Goal: Task Accomplishment & Management: Manage account settings

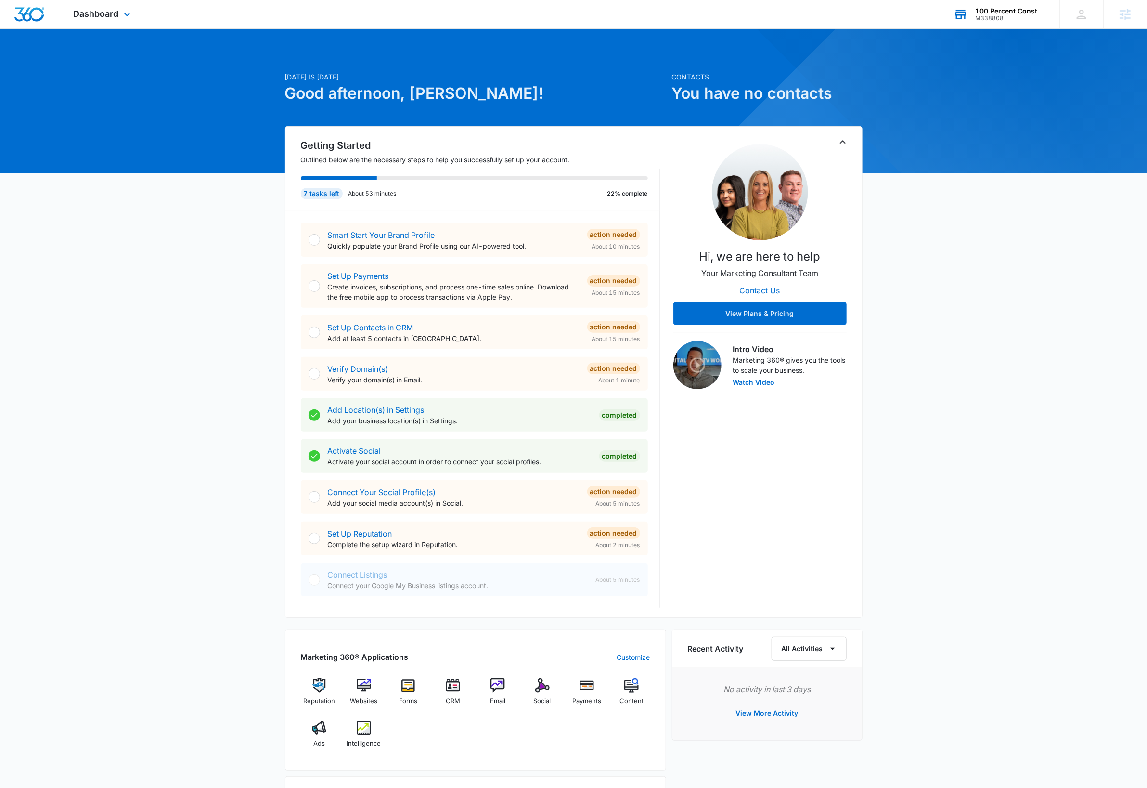
click at [1014, 13] on div "100 Percent Construction" at bounding box center [1010, 11] width 70 height 8
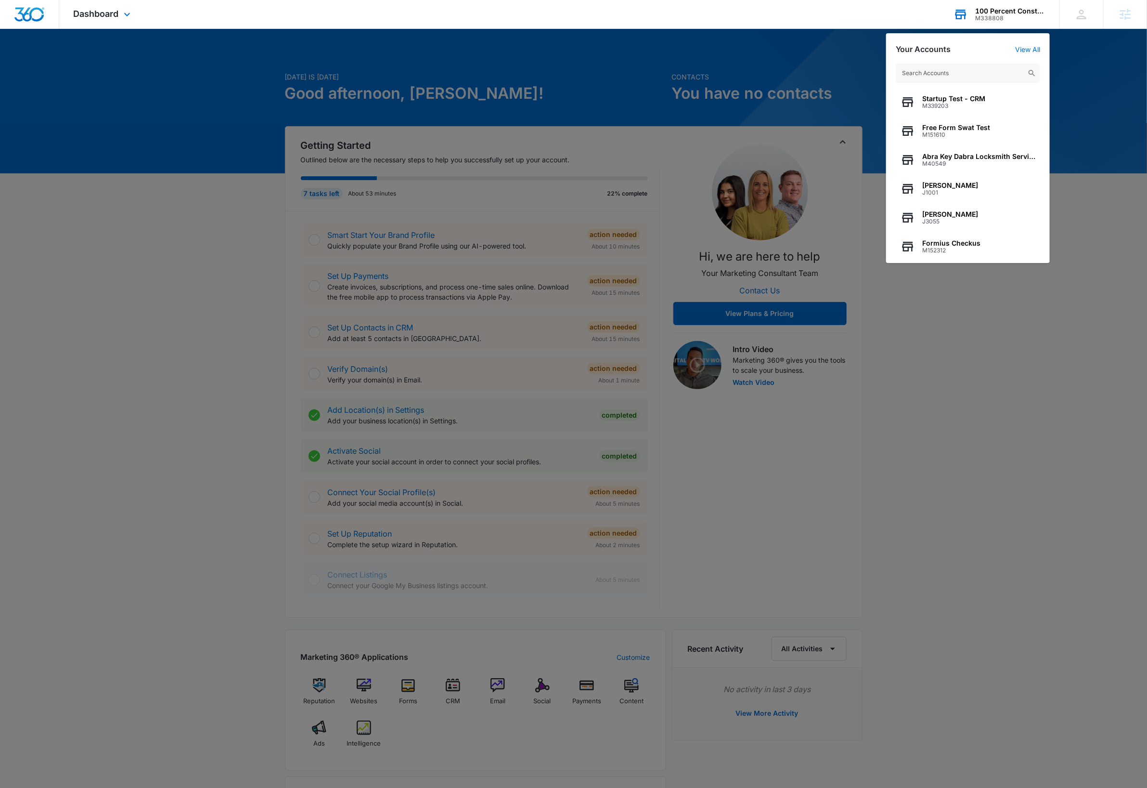
click at [970, 71] on input "text" at bounding box center [968, 73] width 144 height 19
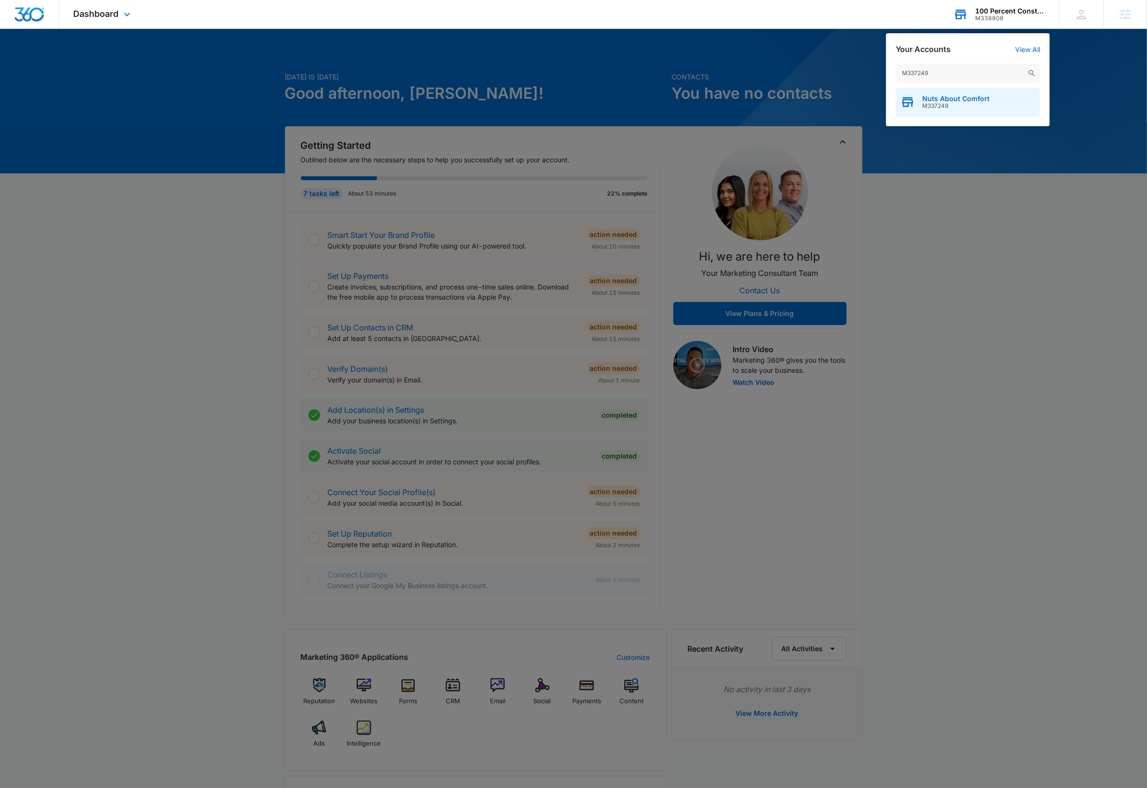
type input "M337249"
click at [967, 109] on div "Nuts About Comfort M337249" at bounding box center [968, 102] width 144 height 29
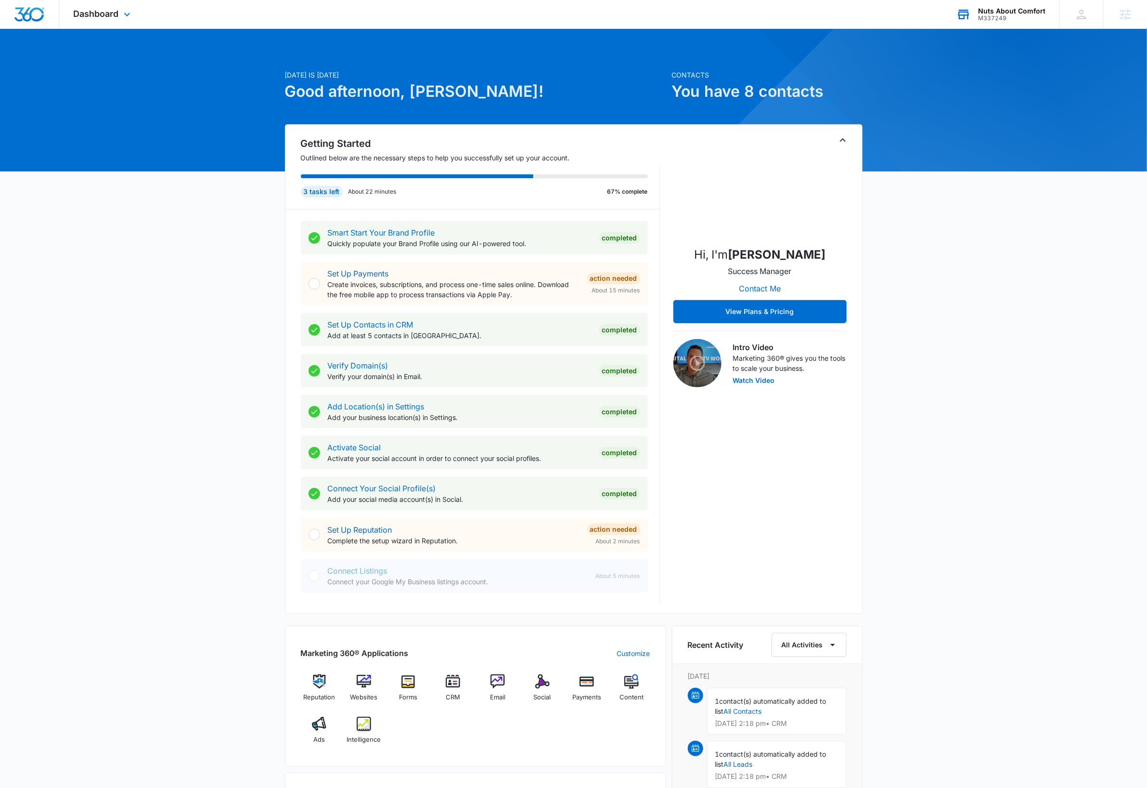
scroll to position [3, 0]
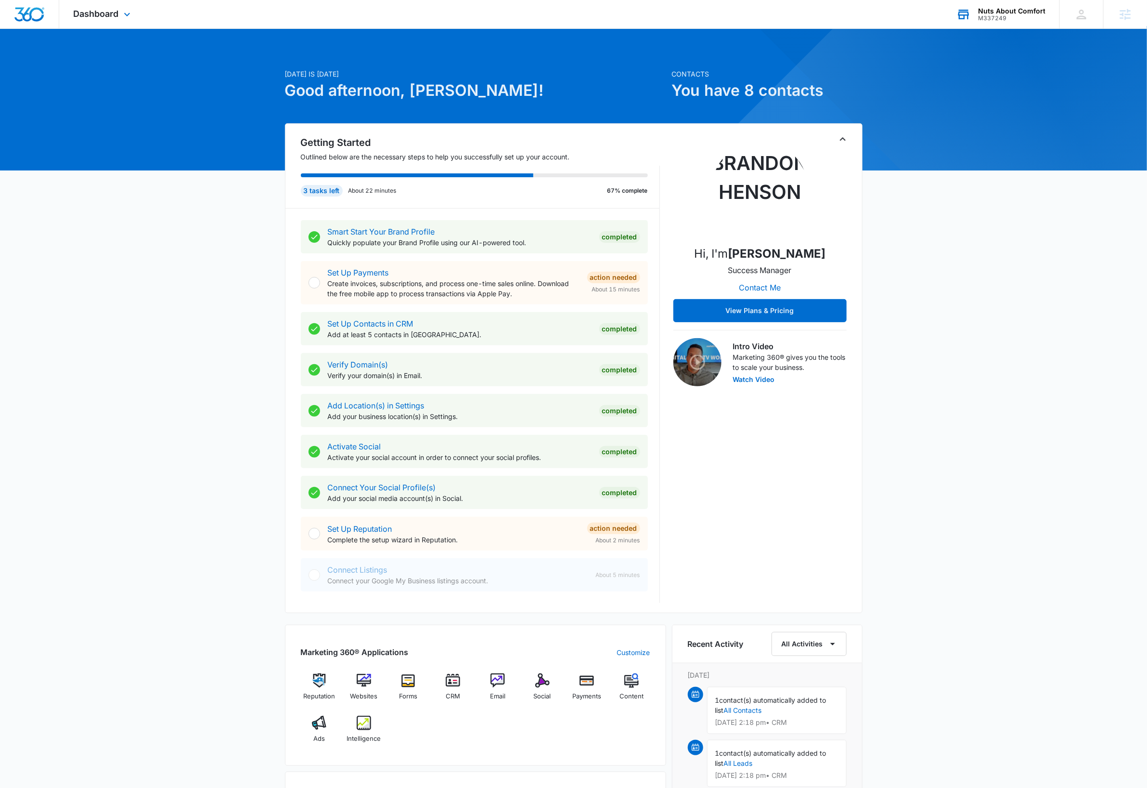
click at [1043, 15] on div "M337249" at bounding box center [1011, 18] width 67 height 7
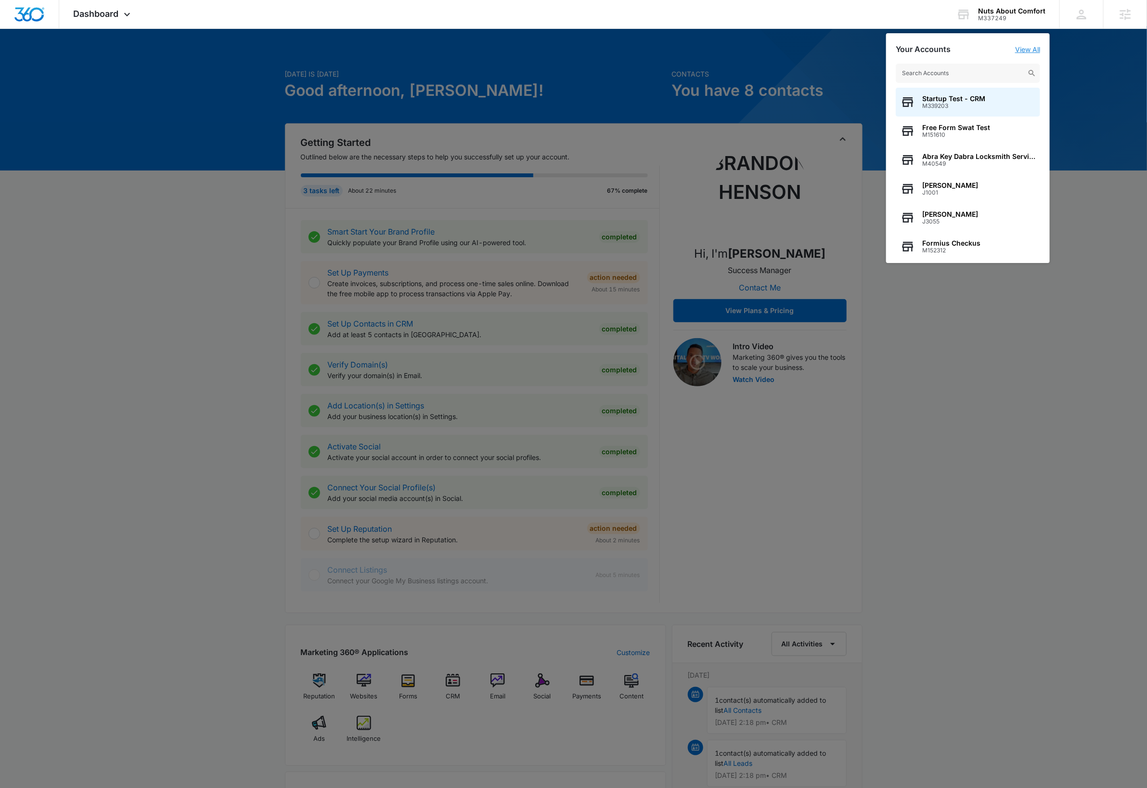
click at [1032, 51] on link "View All" at bounding box center [1027, 49] width 25 height 8
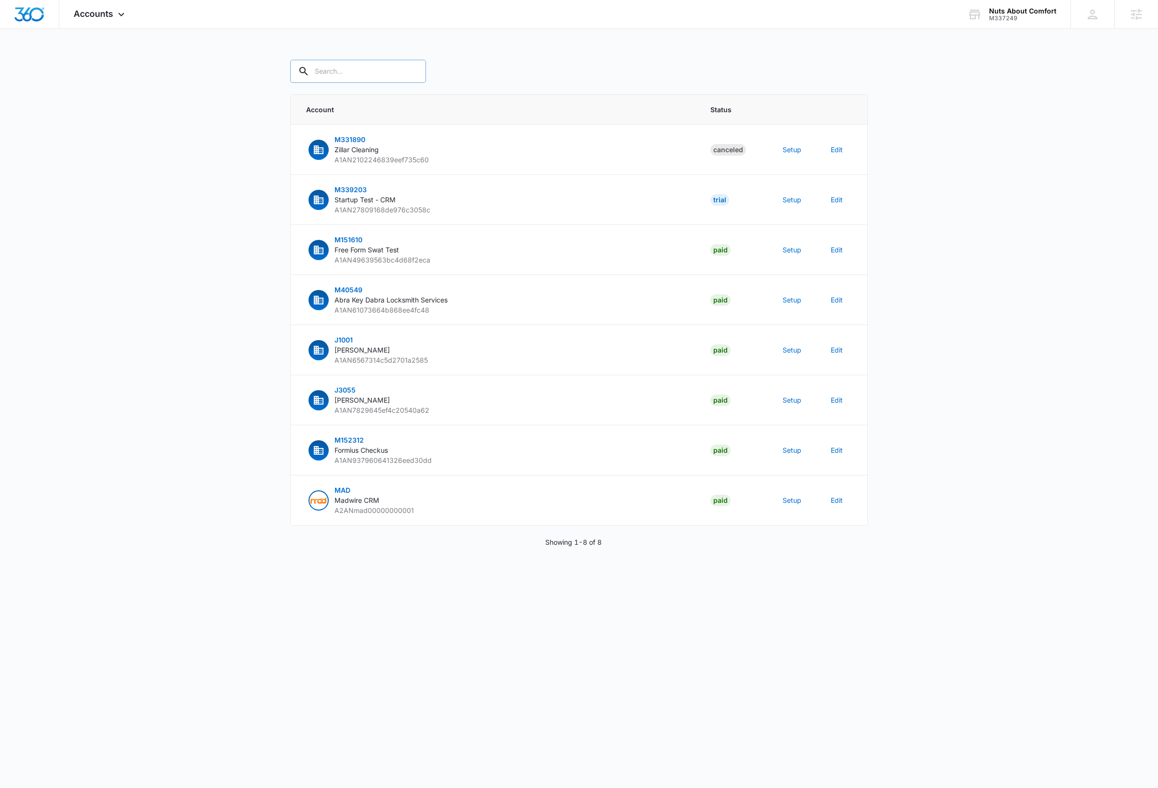
click at [353, 71] on input "text" at bounding box center [358, 71] width 136 height 23
paste input "M337249"
type input "M337249"
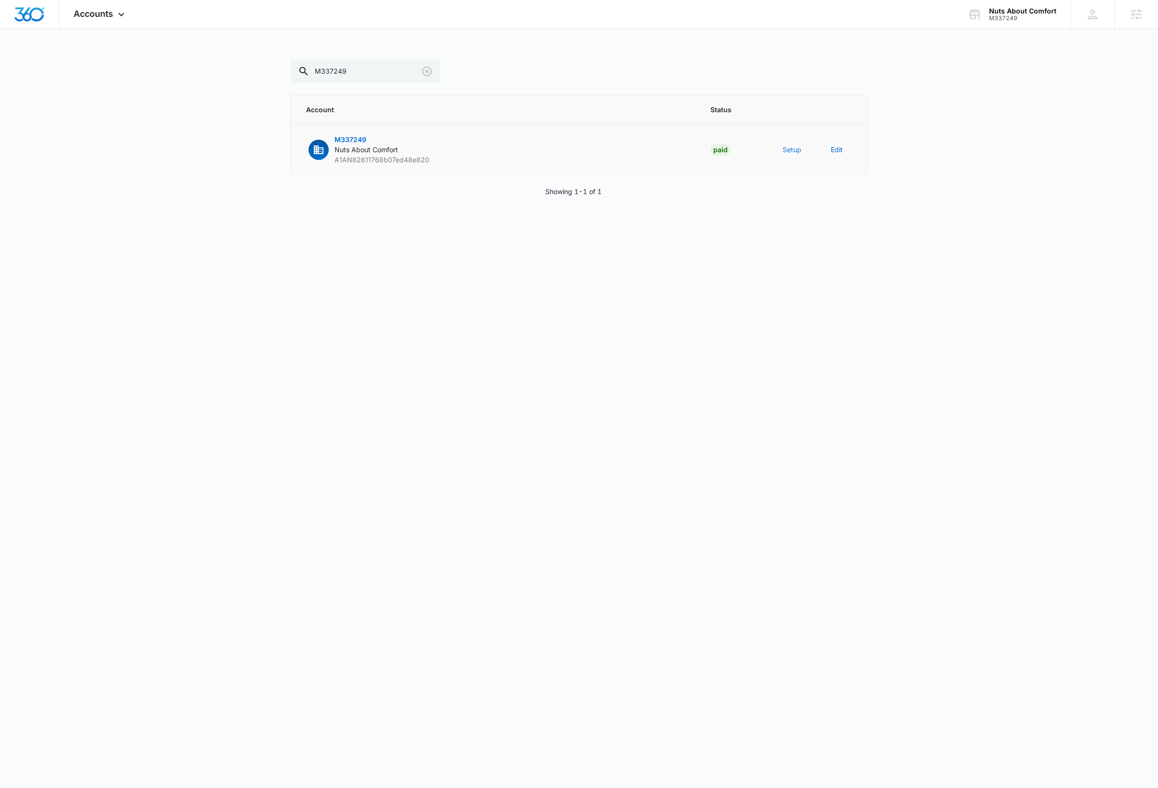
click at [787, 148] on button "Setup" at bounding box center [792, 149] width 19 height 10
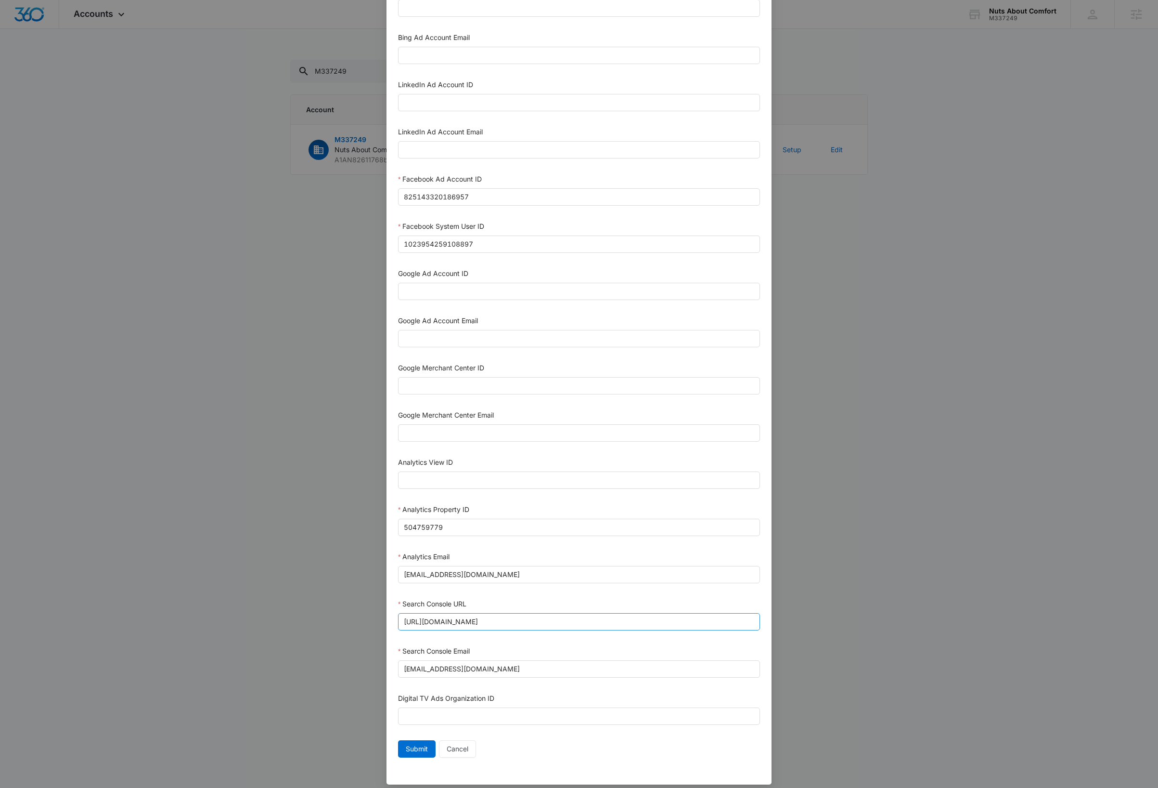
scroll to position [78, 0]
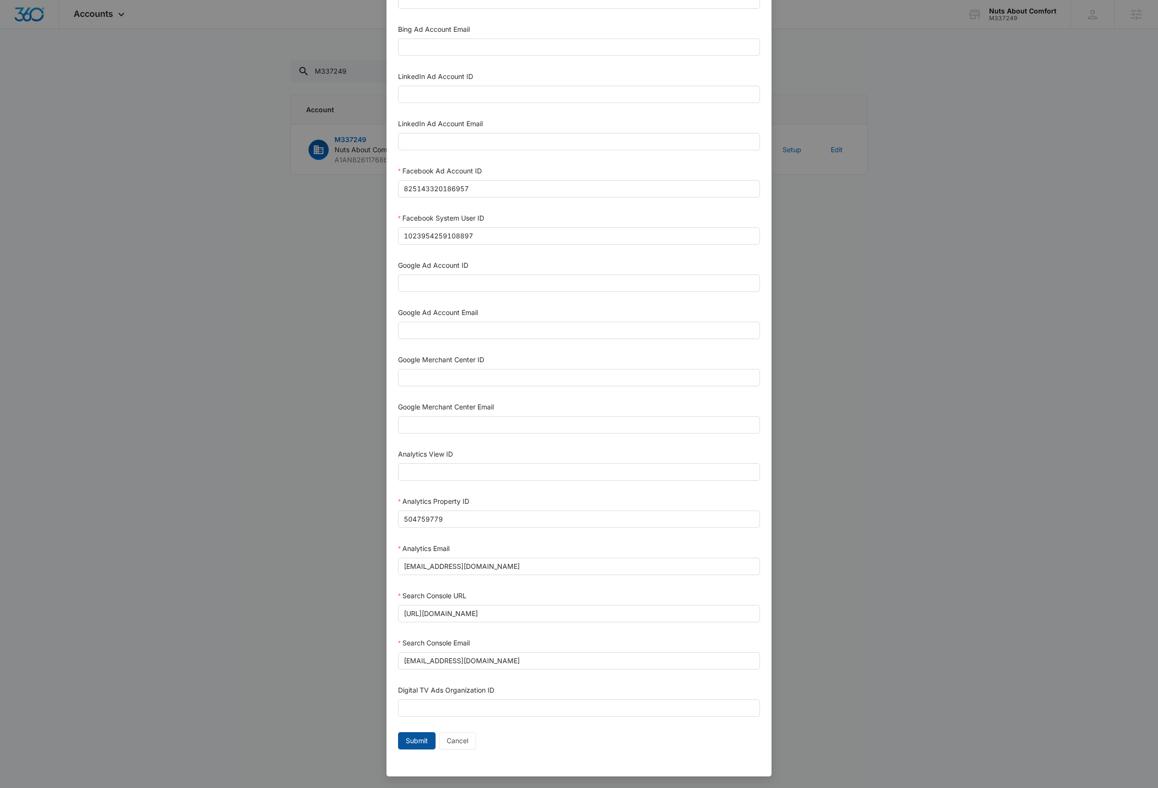
click at [409, 741] on span "Submit" at bounding box center [417, 740] width 22 height 11
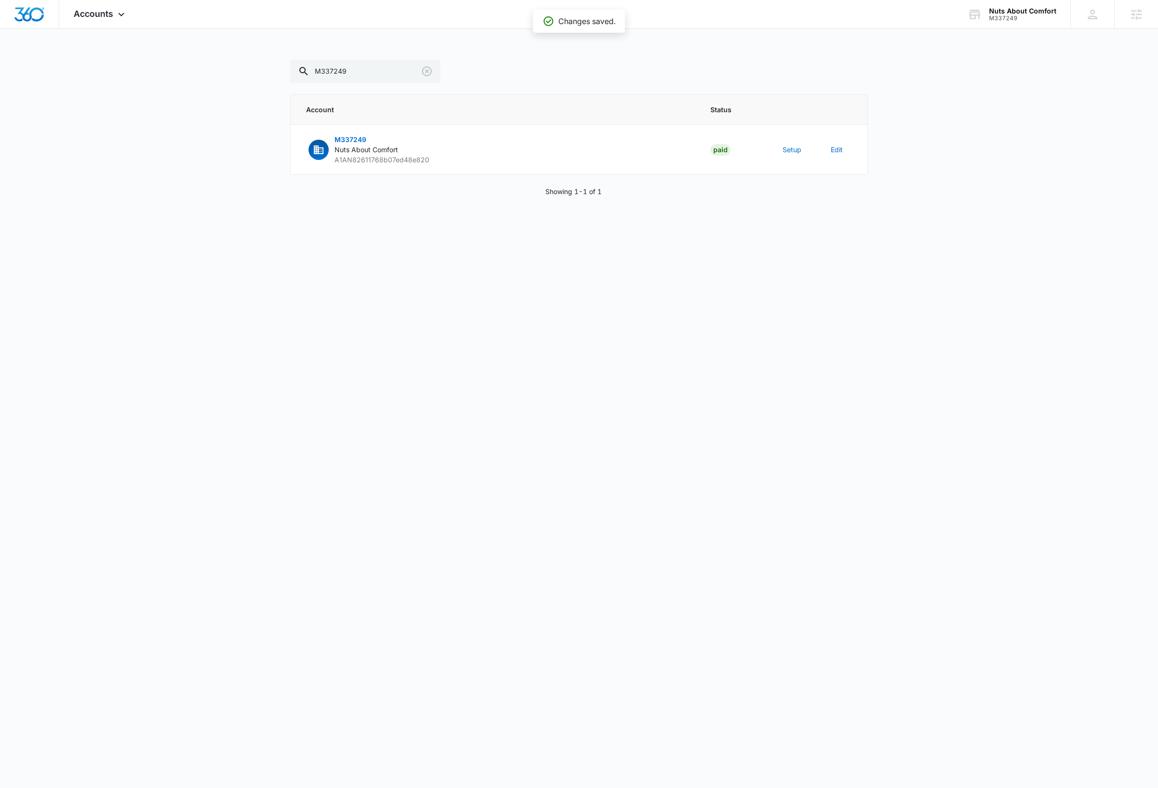
scroll to position [68, 0]
click at [107, 18] on div "Accounts Apps Reputation Websites Forms CRM Email Social Payments Content Ads I…" at bounding box center [100, 14] width 82 height 28
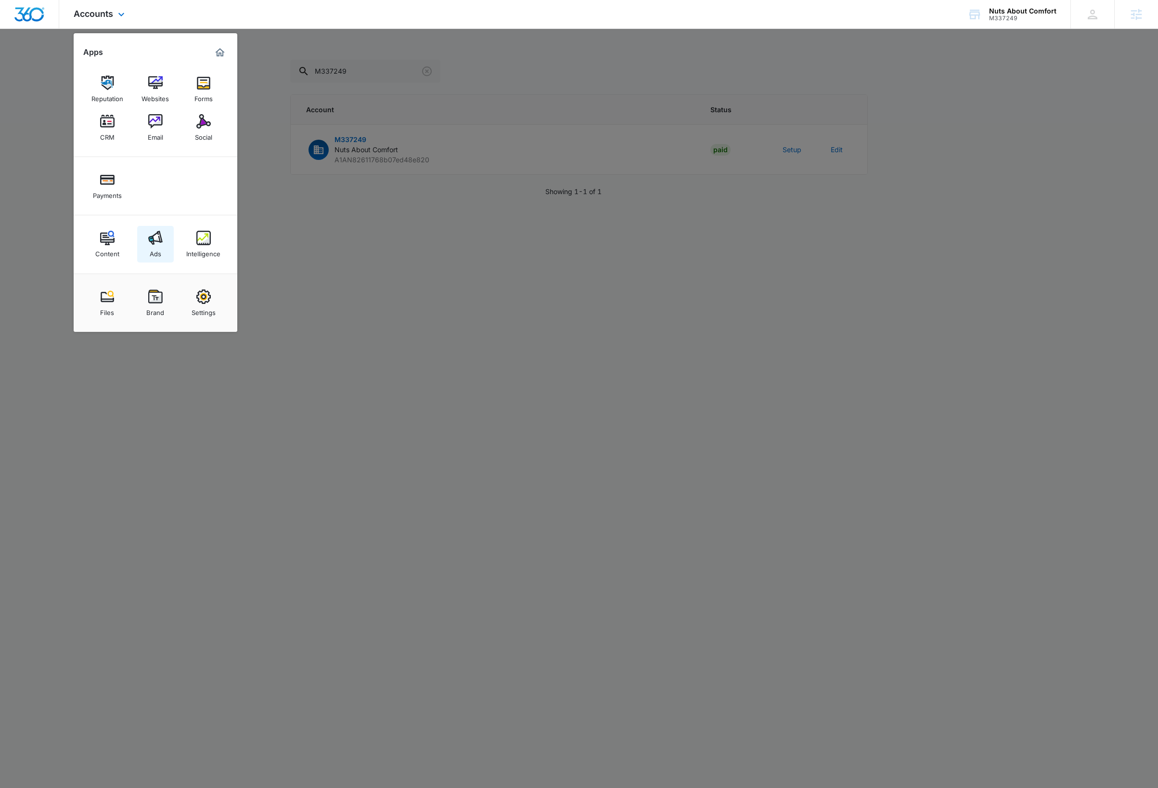
click at [156, 238] on img at bounding box center [155, 238] width 14 height 14
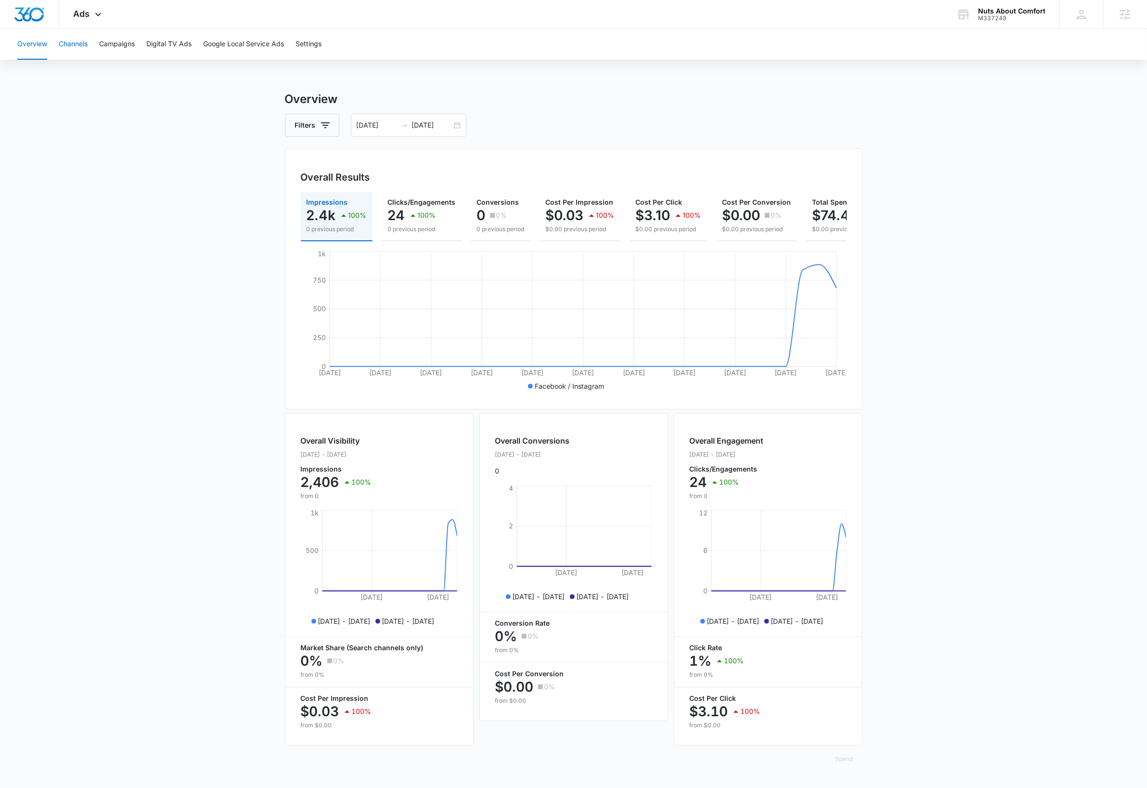
click at [82, 47] on button "Channels" at bounding box center [73, 44] width 29 height 31
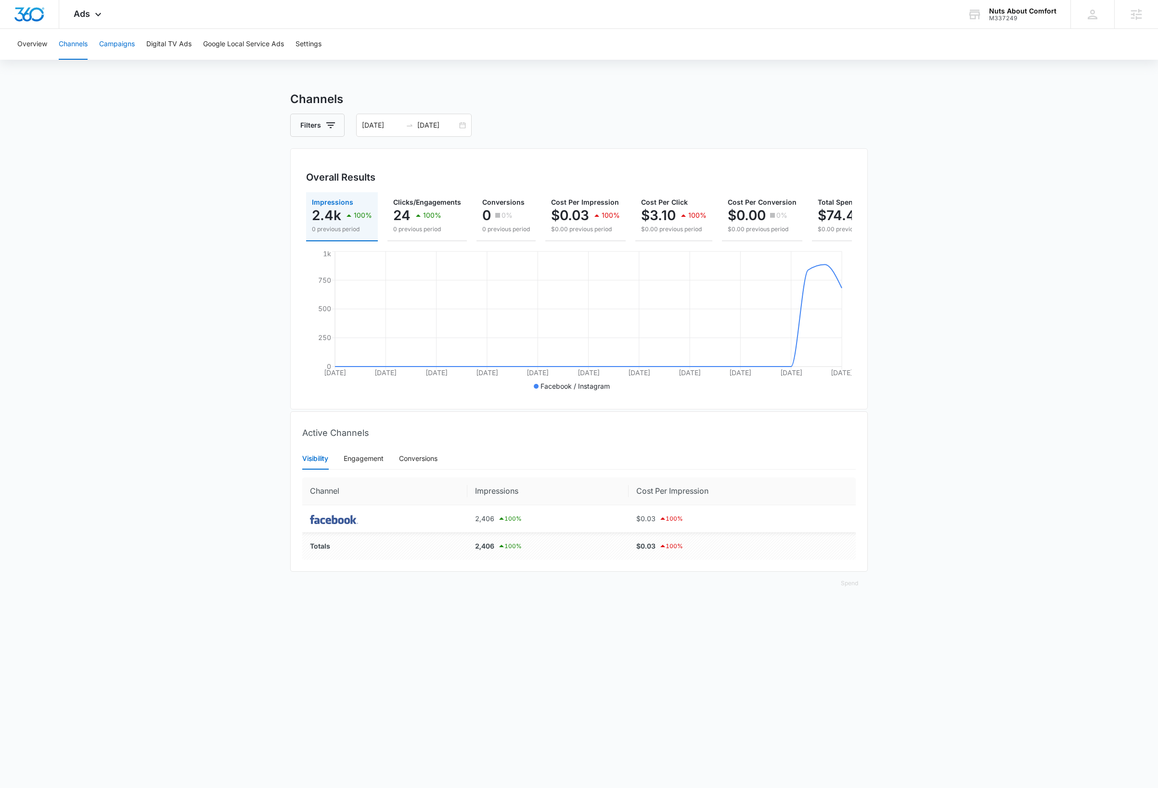
click at [116, 49] on button "Campaigns" at bounding box center [117, 44] width 36 height 31
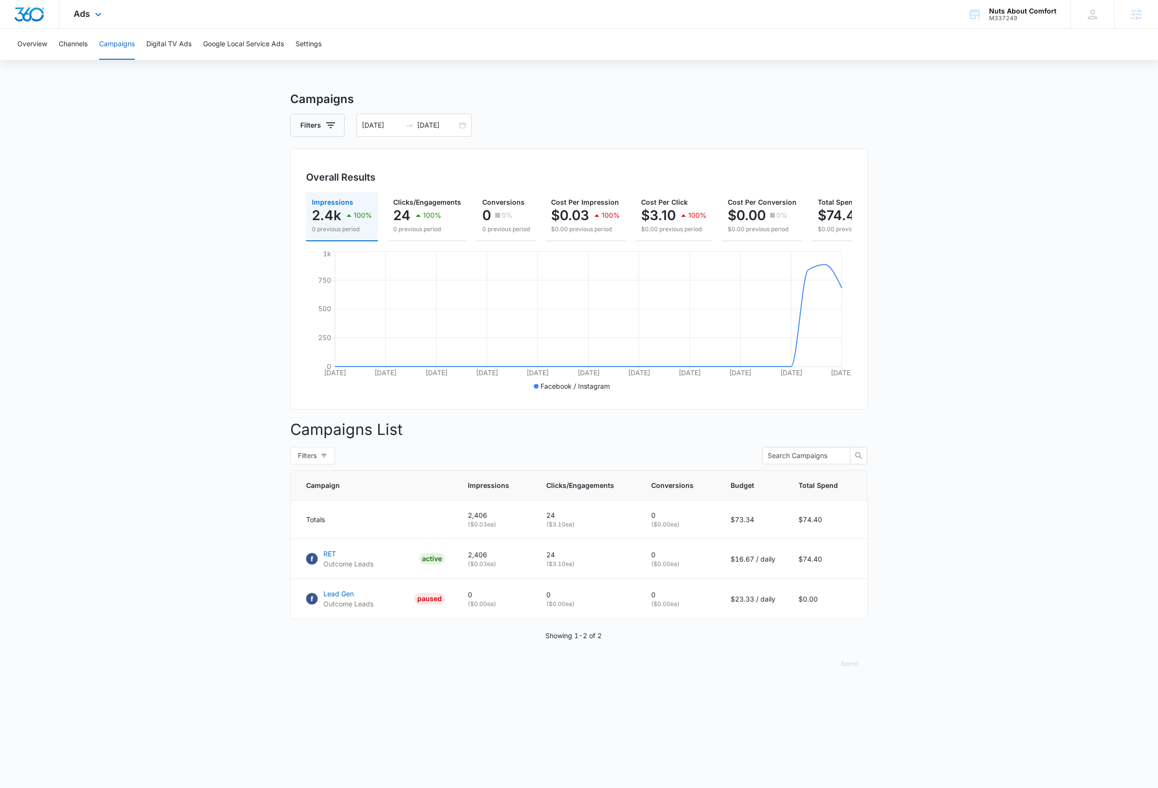
click at [37, 16] on img "Dashboard" at bounding box center [29, 14] width 31 height 14
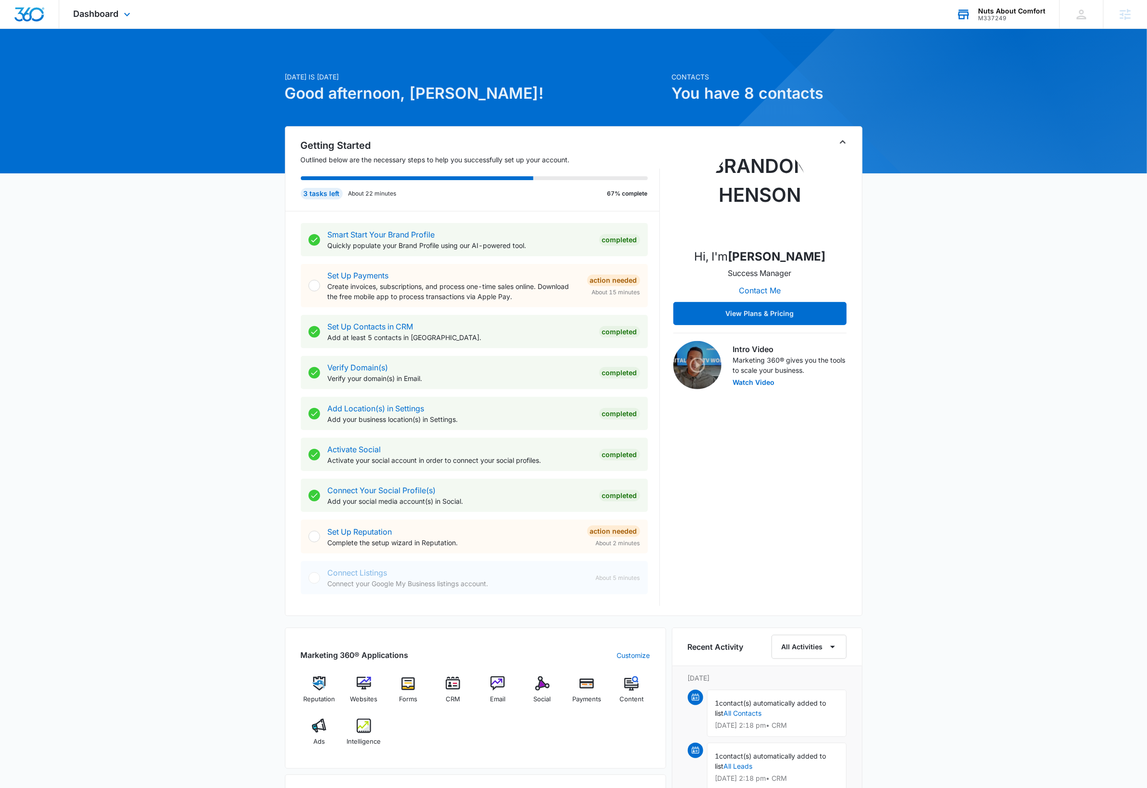
click at [1025, 17] on div "M337249" at bounding box center [1011, 18] width 67 height 7
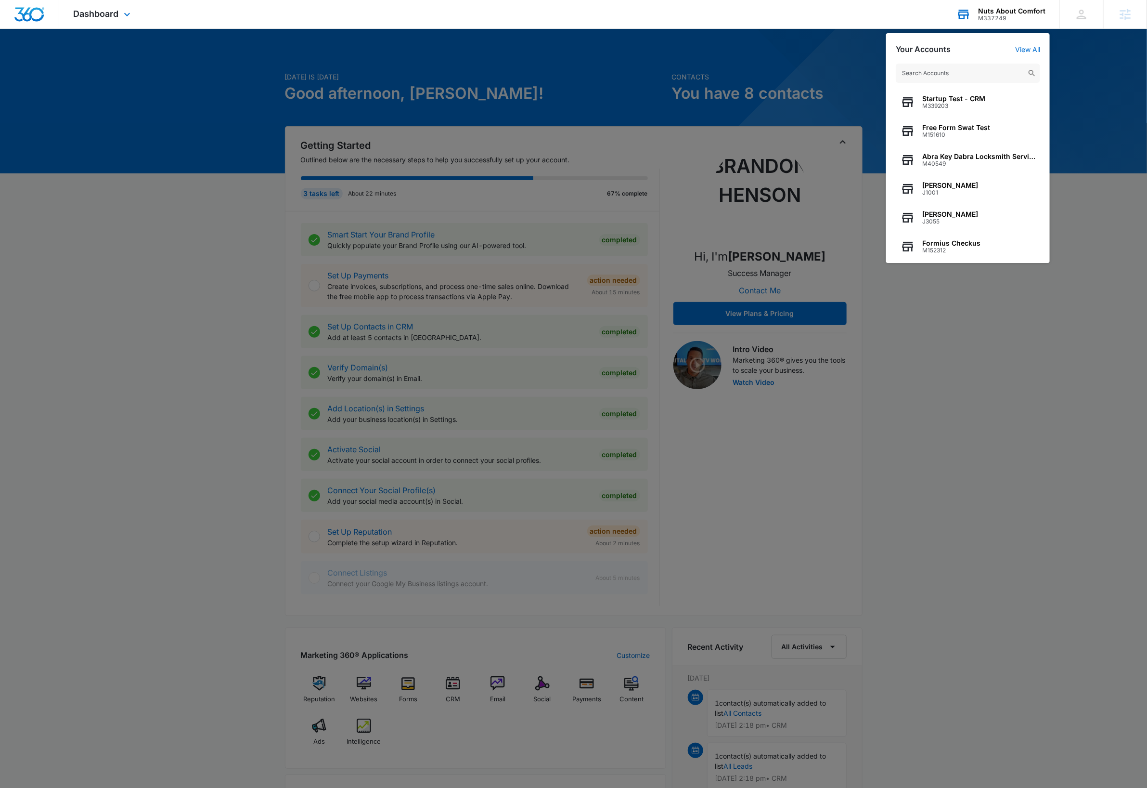
click at [960, 70] on input "text" at bounding box center [968, 73] width 144 height 19
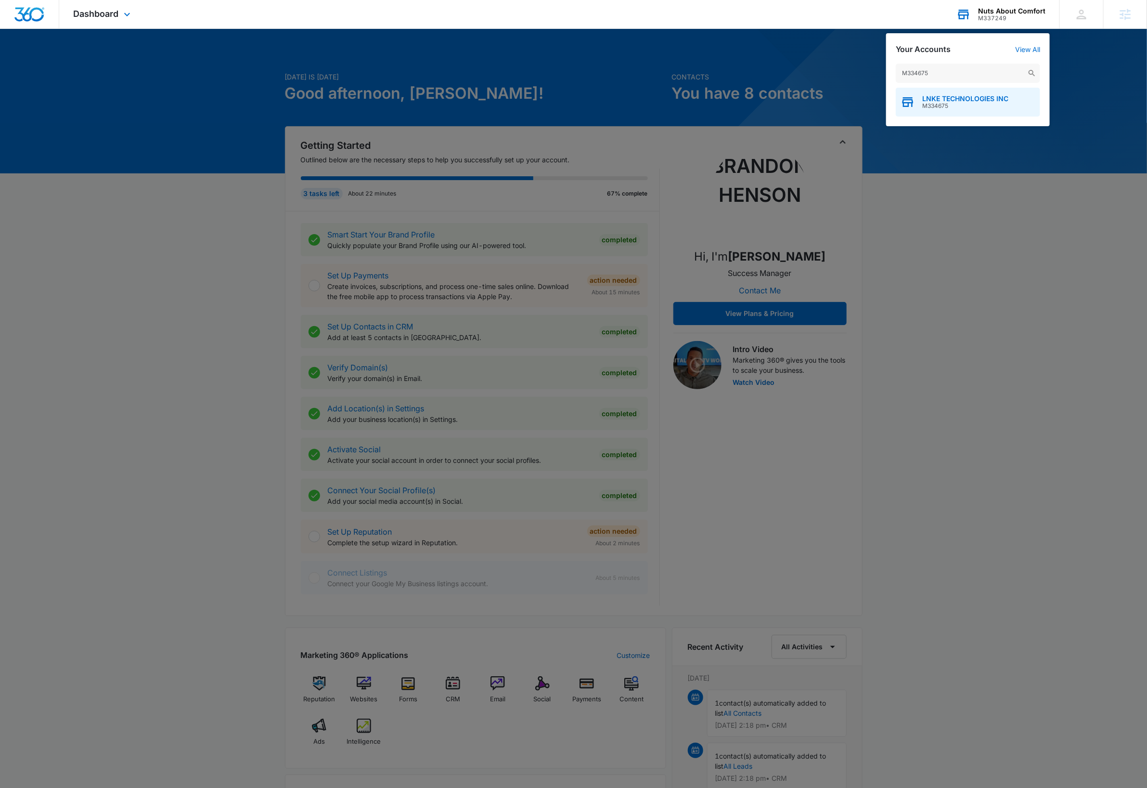
type input "M334675"
click at [959, 97] on span "LNKE TECHNOLOGIES INC" at bounding box center [966, 99] width 86 height 8
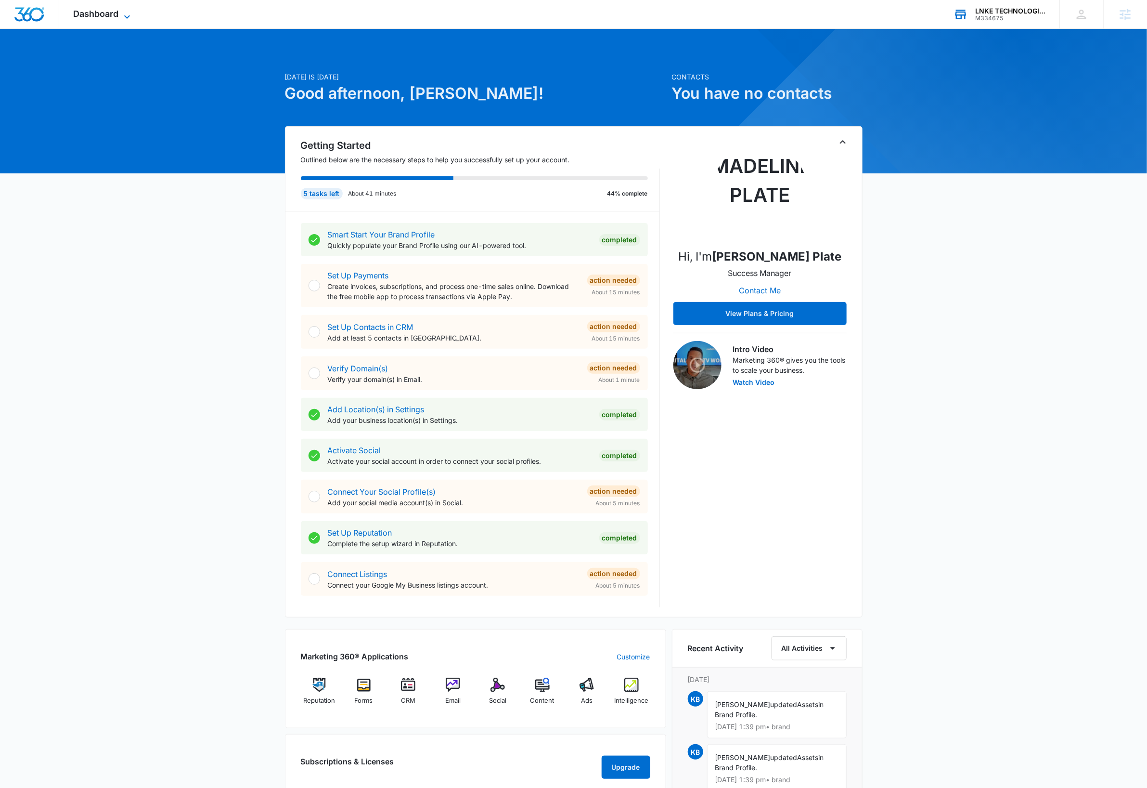
click at [128, 19] on icon at bounding box center [127, 17] width 12 height 12
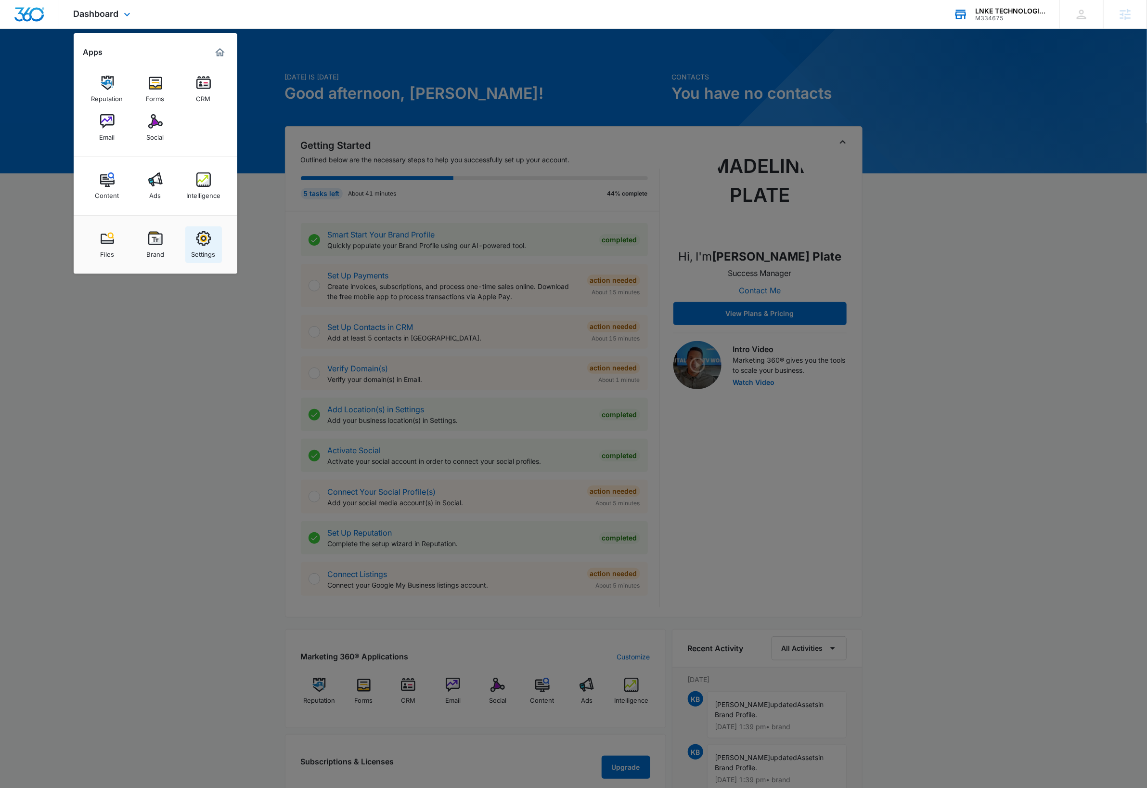
click at [206, 250] on div "Settings" at bounding box center [204, 252] width 24 height 13
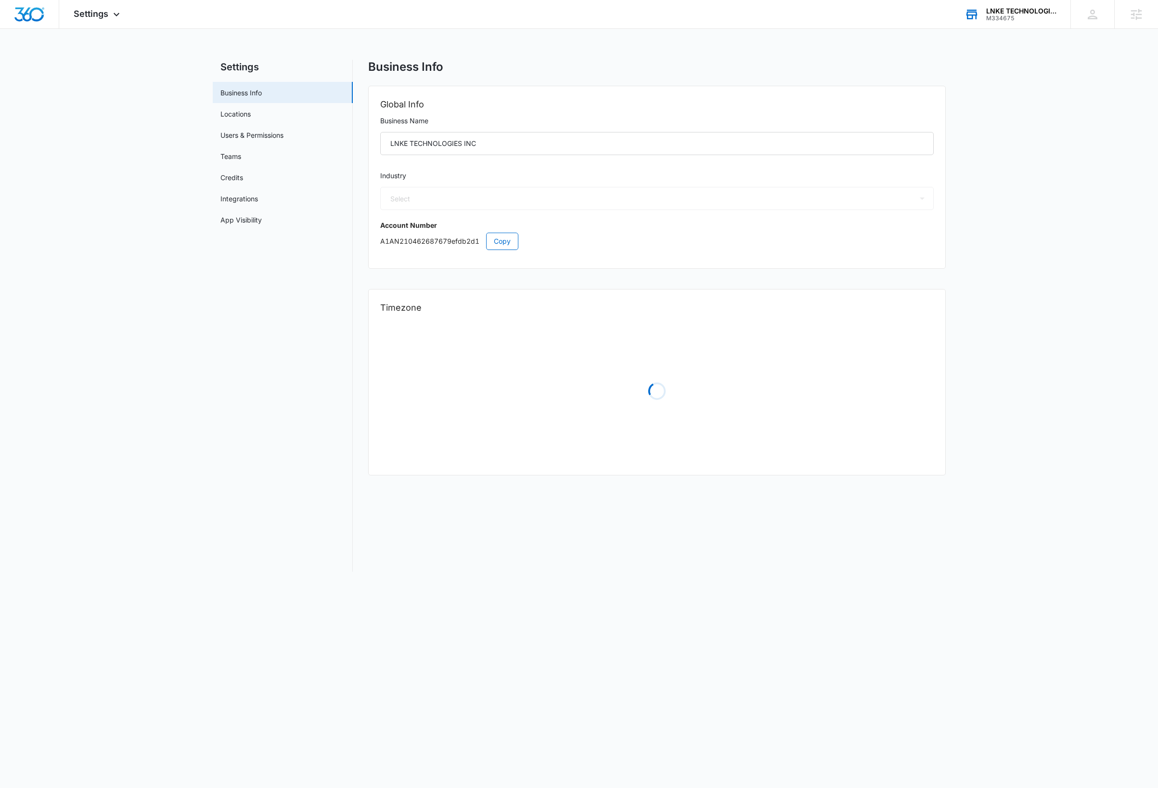
select select "4"
select select "US"
select select "America/New_York"
click at [253, 132] on link "Users & Permissions" at bounding box center [252, 135] width 63 height 10
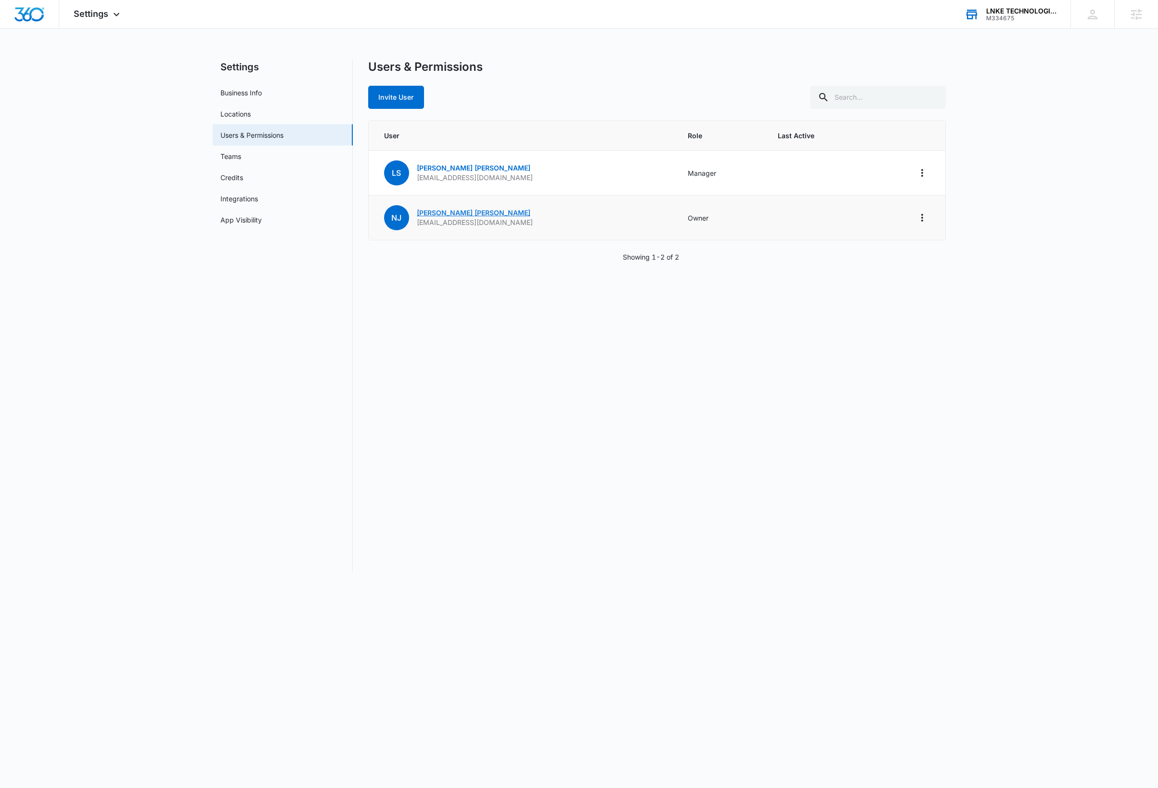
click at [444, 211] on link "Nate Jones" at bounding box center [474, 212] width 114 height 8
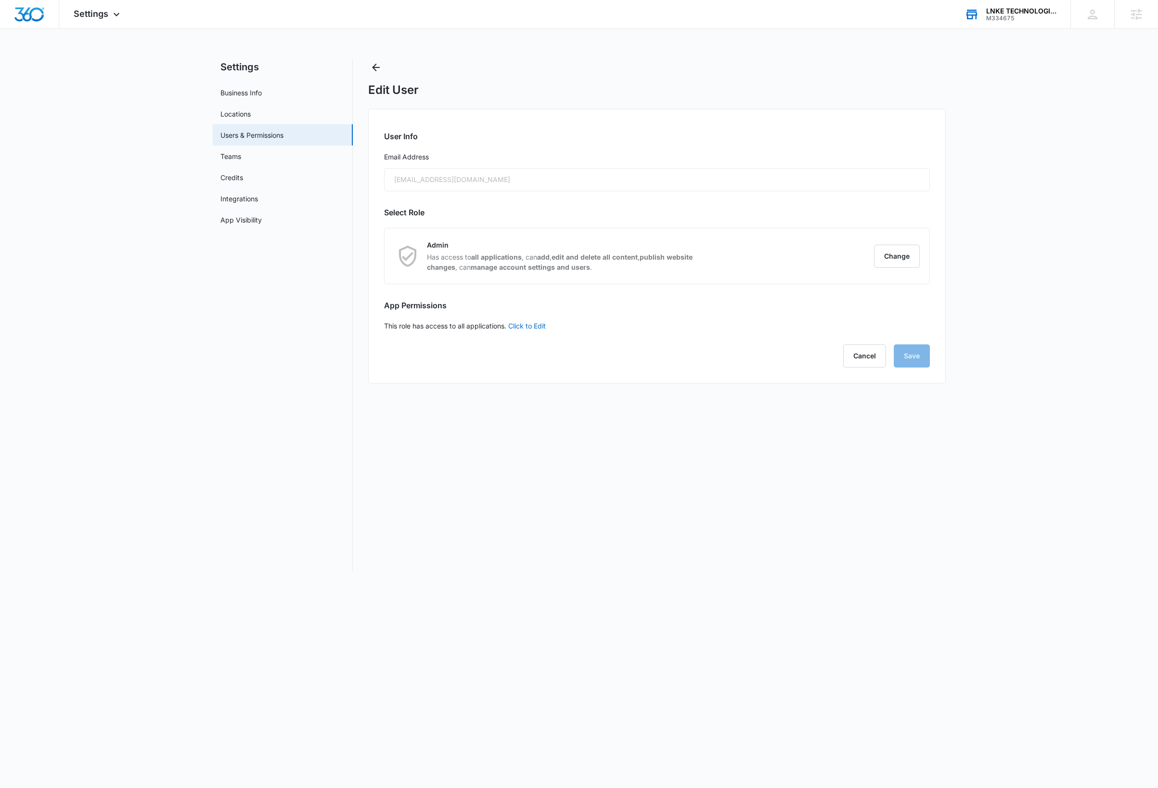
click at [468, 182] on div "naiones@inketech.com" at bounding box center [657, 179] width 546 height 23
click at [253, 91] on link "Business Info" at bounding box center [241, 93] width 41 height 10
select select "4"
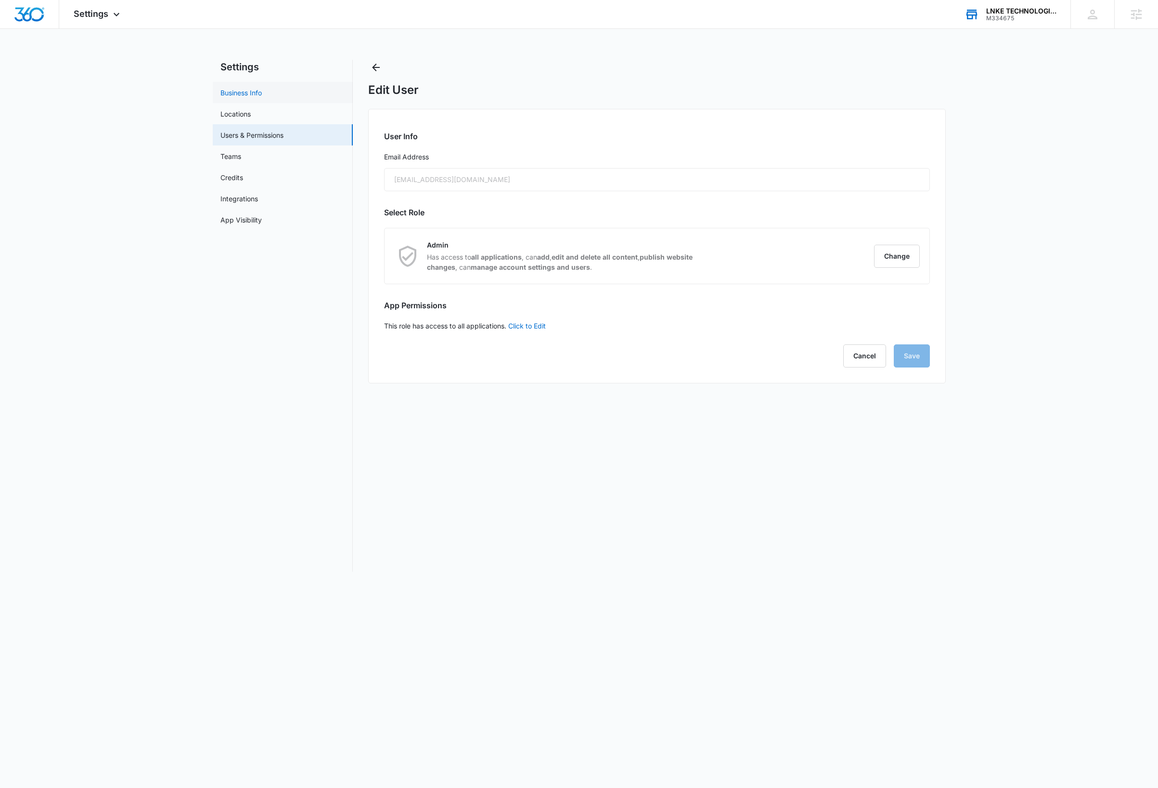
select select "US"
select select "America/New_York"
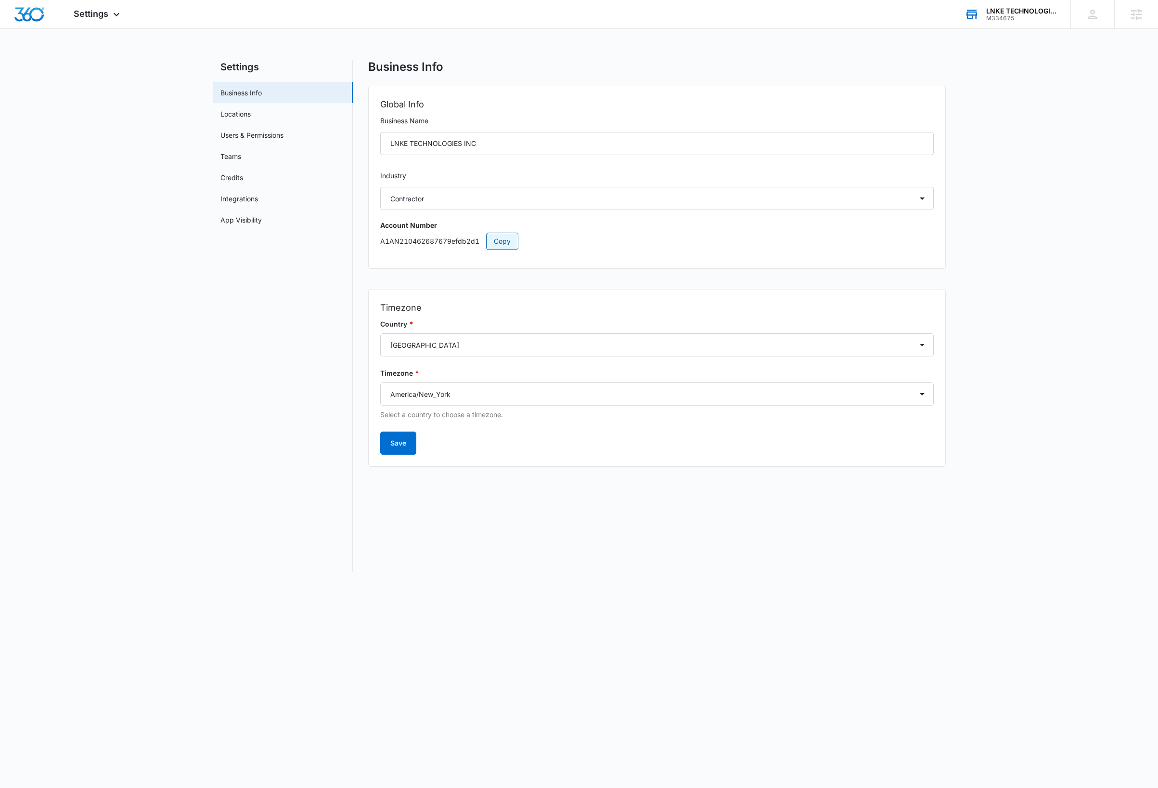
click at [510, 239] on span "Copy" at bounding box center [502, 241] width 17 height 11
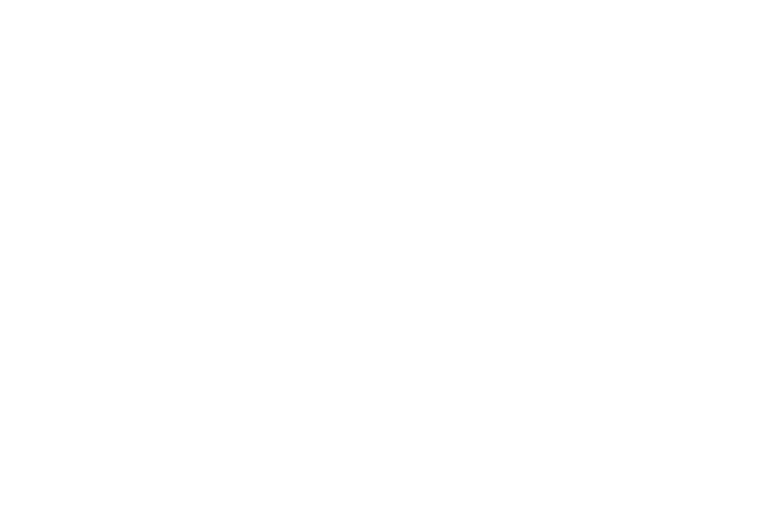
type input "dave@madwire.com"
click at [0, 0] on input "Sign In" at bounding box center [0, 0] width 0 height 0
